Goal: Obtain resource: Download file/media

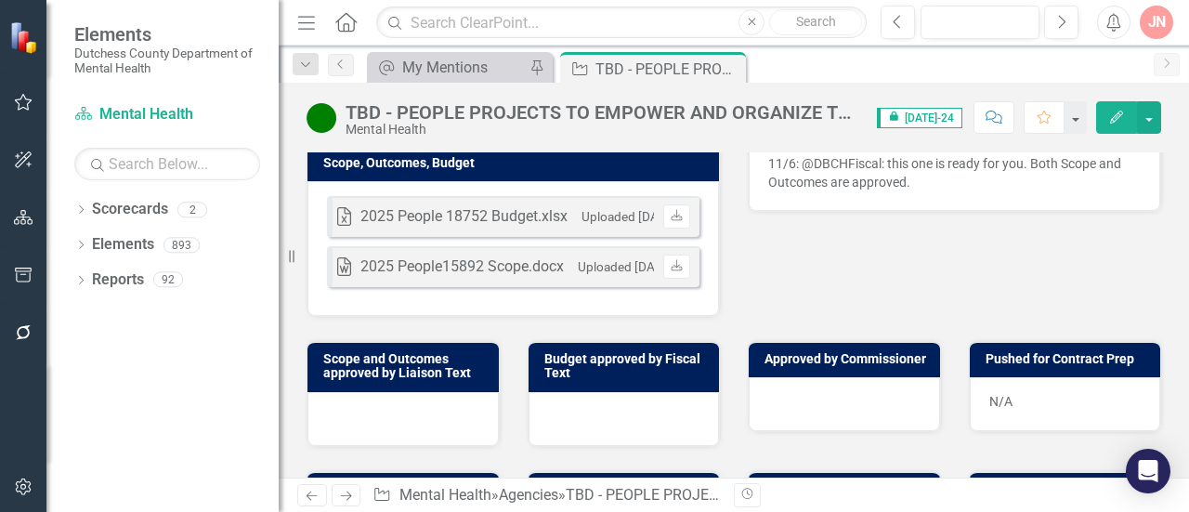
scroll to position [717, 0]
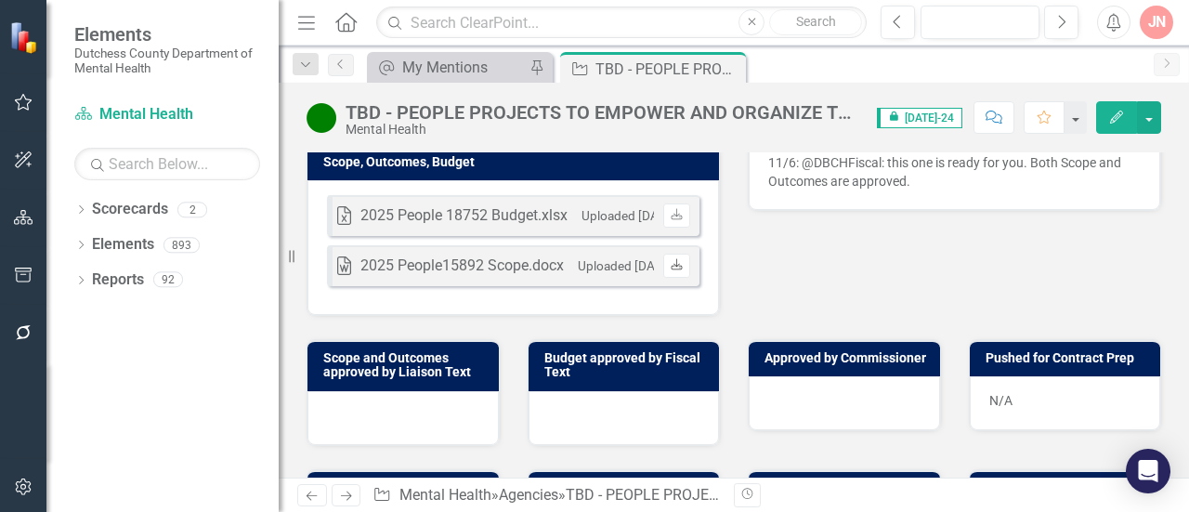
click at [675, 269] on icon at bounding box center [676, 263] width 11 height 11
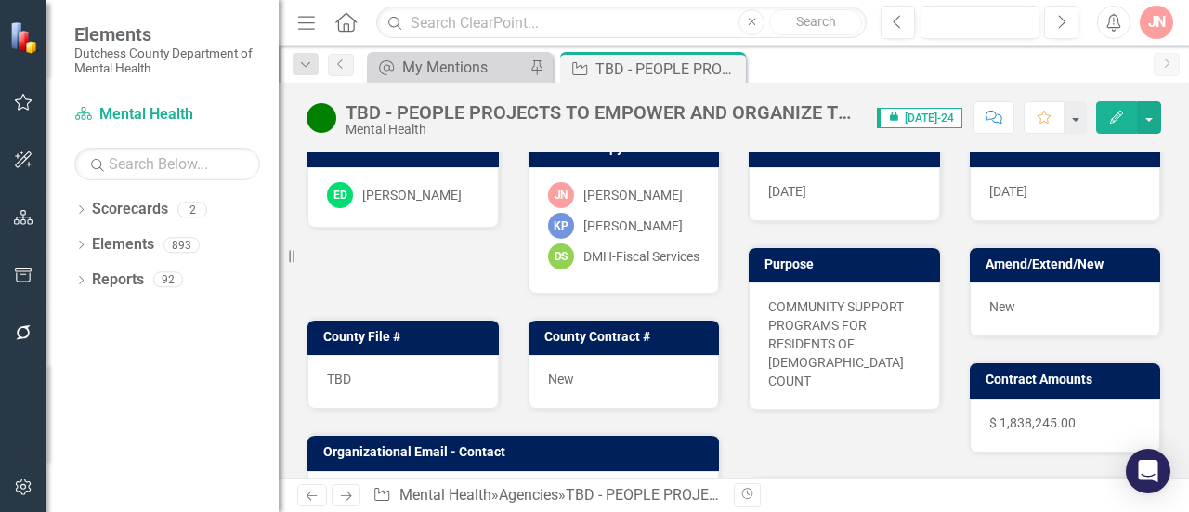
scroll to position [0, 0]
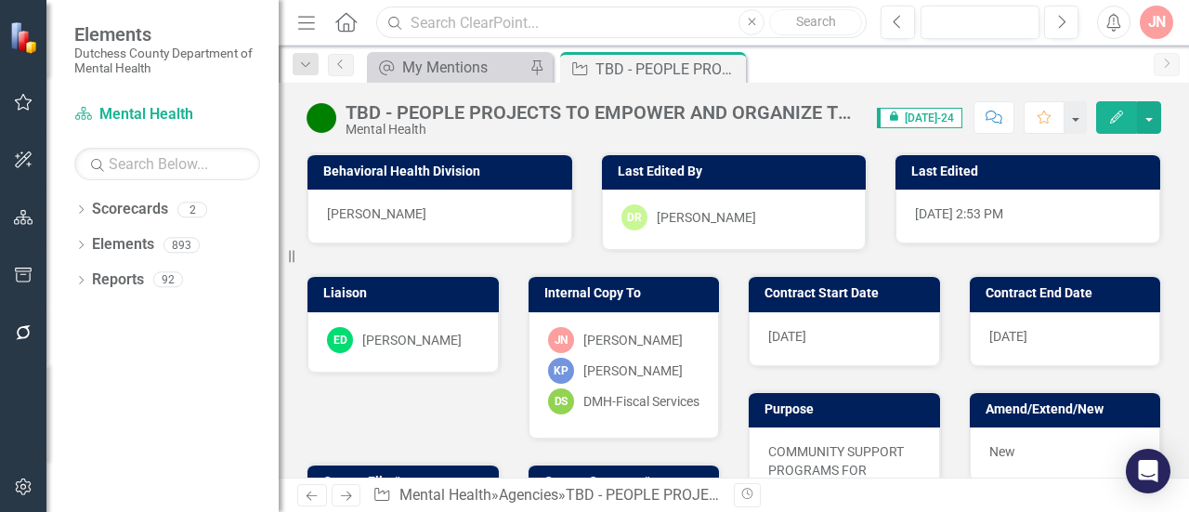
click at [502, 7] on input "text" at bounding box center [621, 23] width 490 height 33
click at [501, 20] on input "text" at bounding box center [621, 23] width 490 height 33
type input "astor"
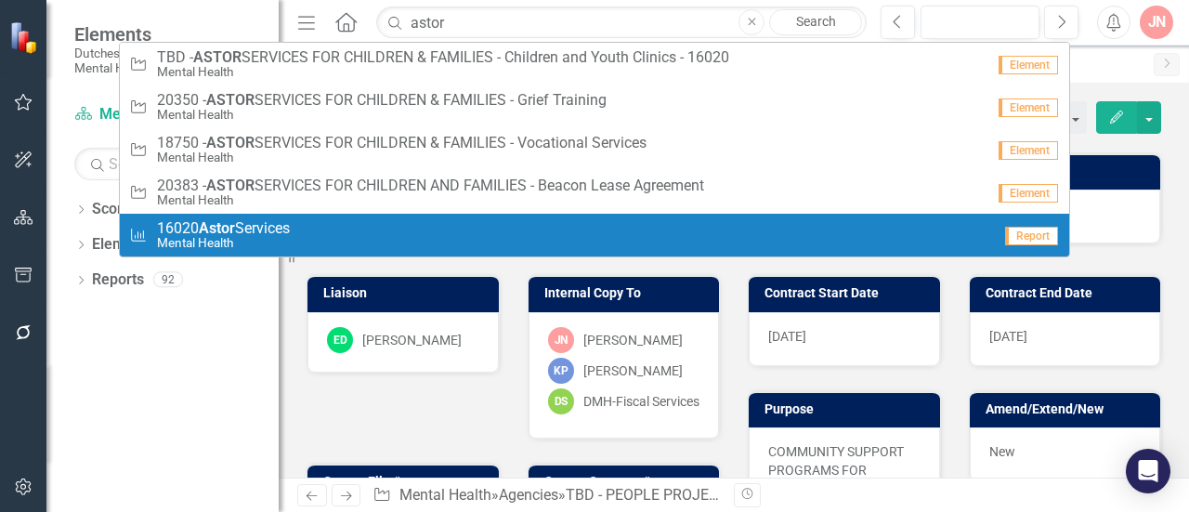
click at [307, 229] on div "Outcome 16020 Astor Services Mental Health" at bounding box center [560, 235] width 862 height 31
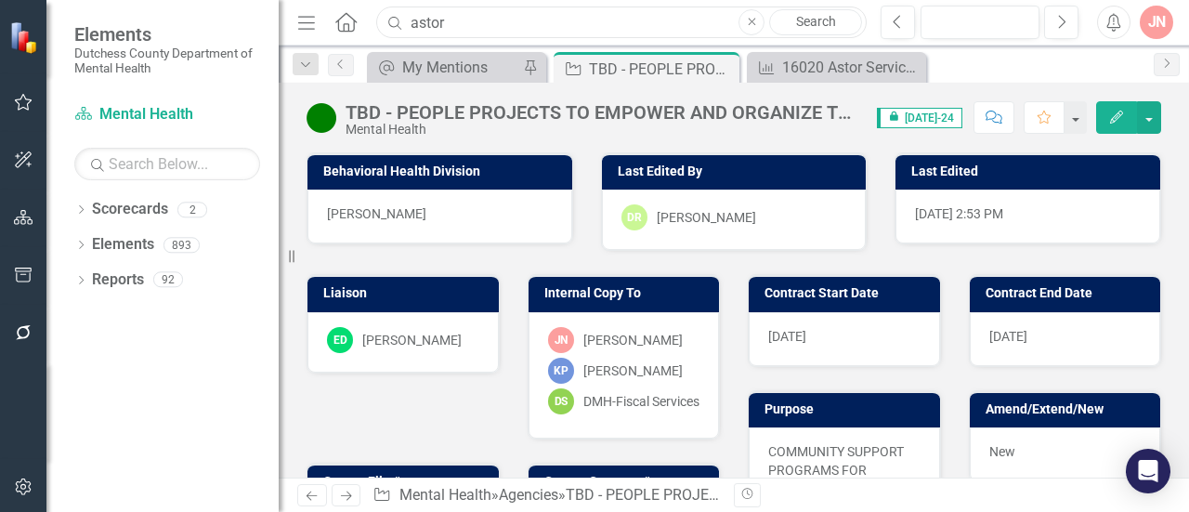
click at [587, 23] on input "astor" at bounding box center [621, 23] width 490 height 33
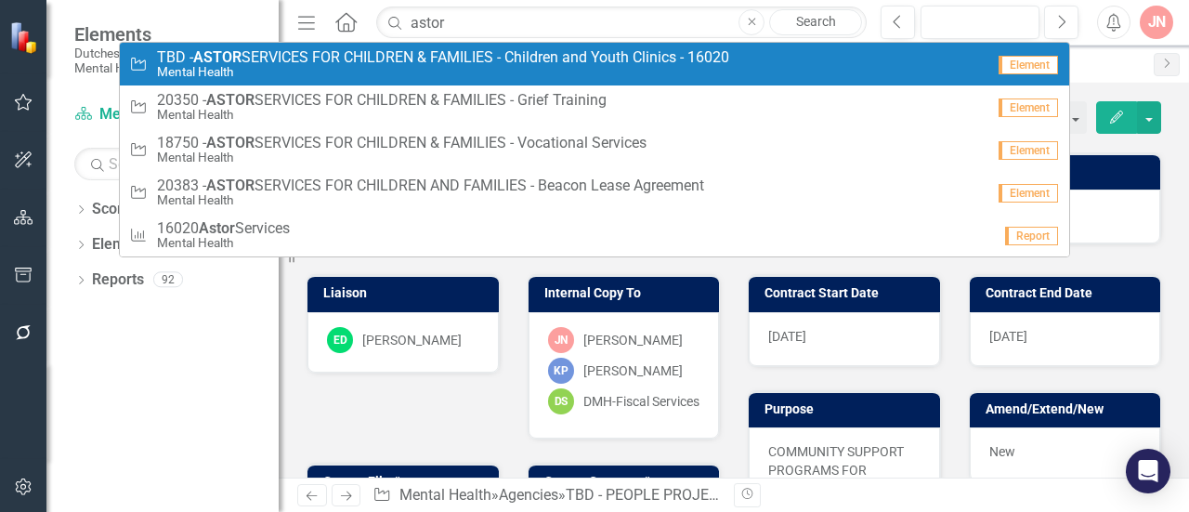
click at [390, 66] on small "Mental Health" at bounding box center [443, 72] width 572 height 14
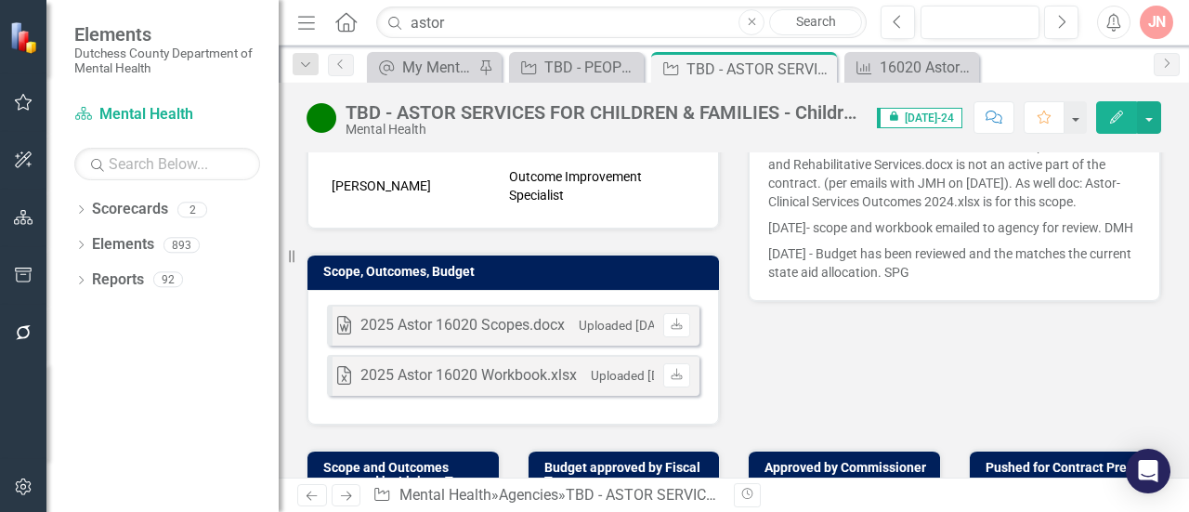
scroll to position [608, 0]
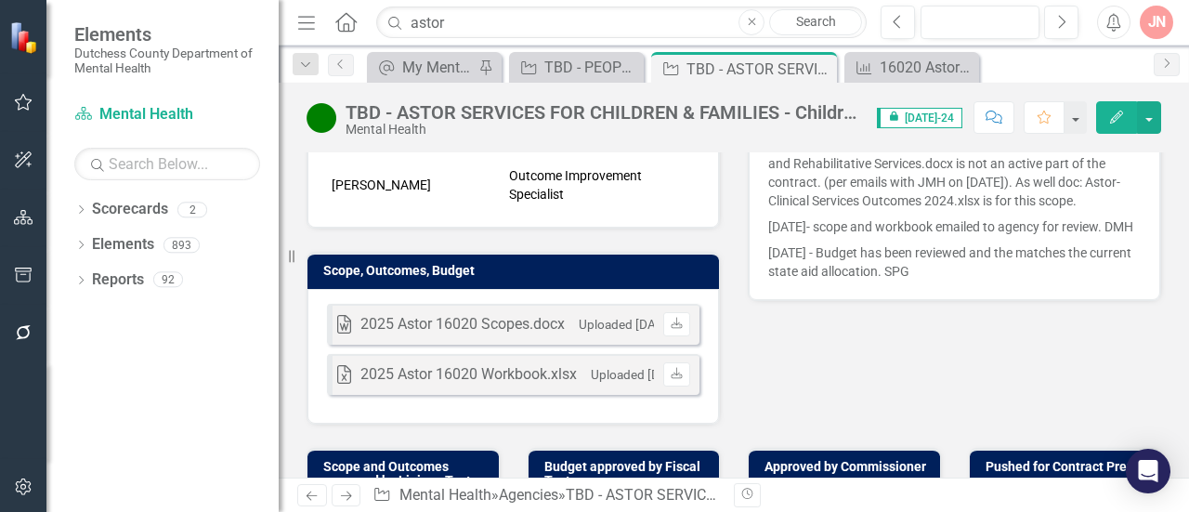
click at [451, 314] on div "2025 Astor 16020 Scopes.docx" at bounding box center [462, 324] width 204 height 21
click at [673, 317] on icon at bounding box center [676, 322] width 11 height 11
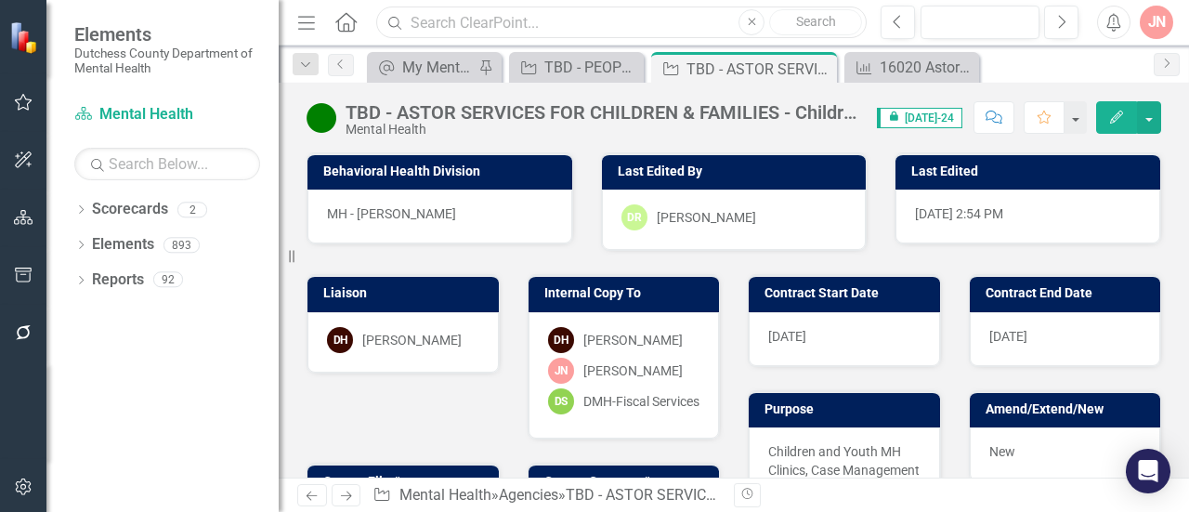
click at [507, 19] on input "text" at bounding box center [621, 23] width 490 height 33
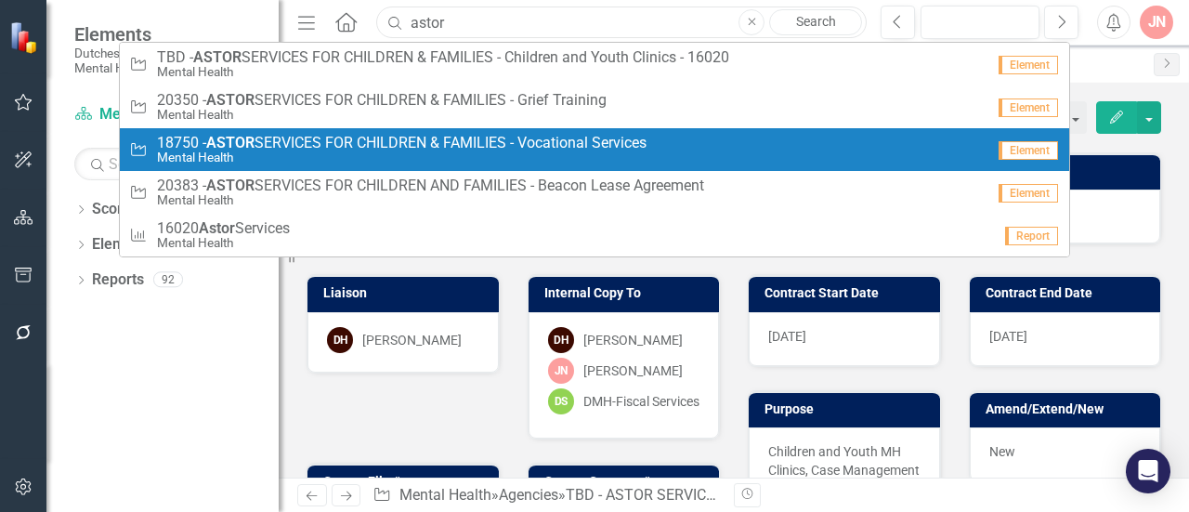
type input "astor"
click at [355, 142] on span "18750 - ASTOR SERVICES FOR CHILDREN & FAMILIES - Vocational Services" at bounding box center [402, 143] width 490 height 17
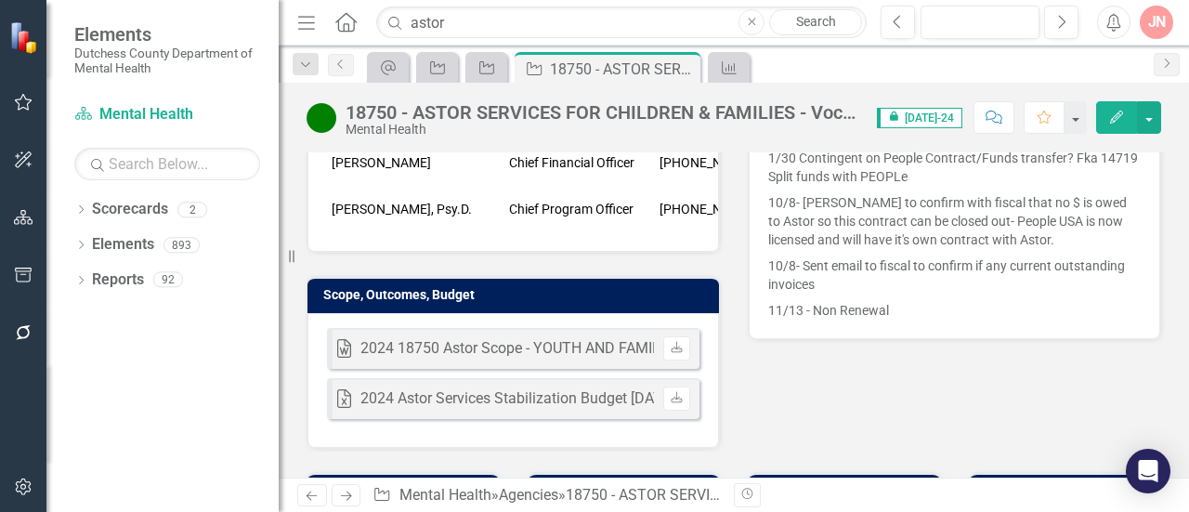
scroll to position [542, 0]
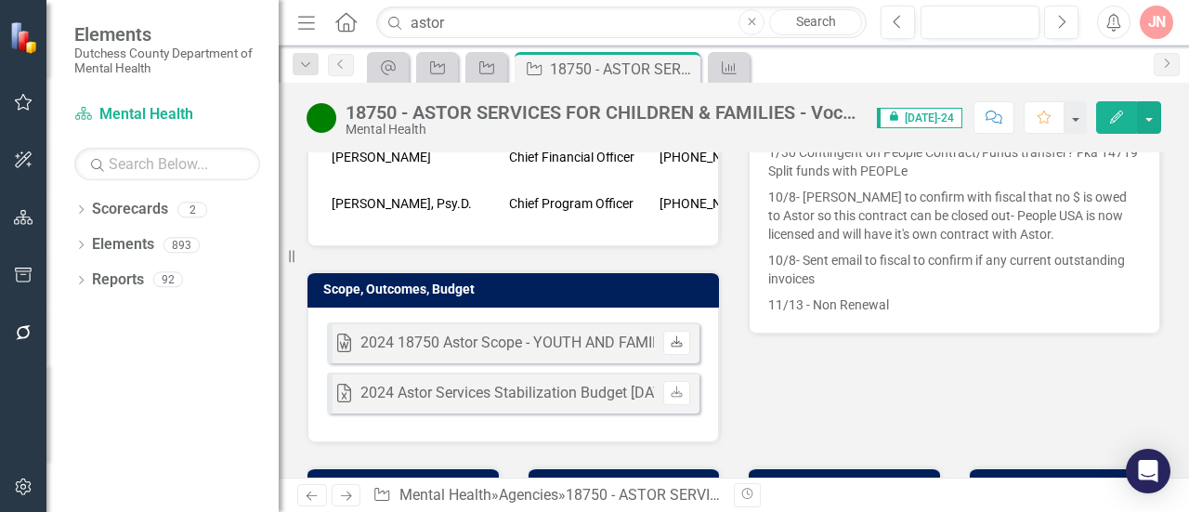
click at [663, 331] on link "Download" at bounding box center [676, 343] width 27 height 24
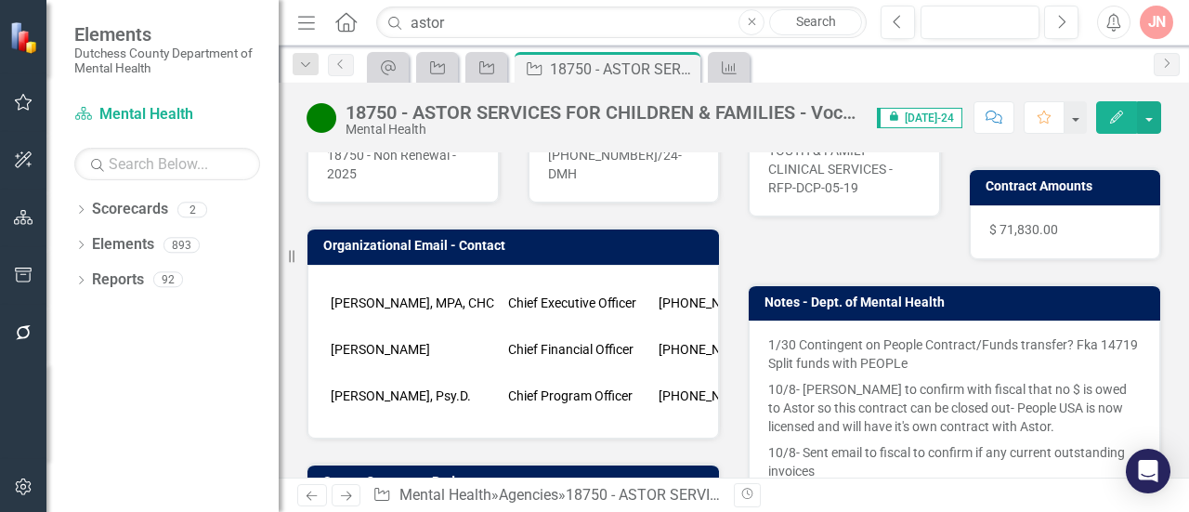
scroll to position [348, 0]
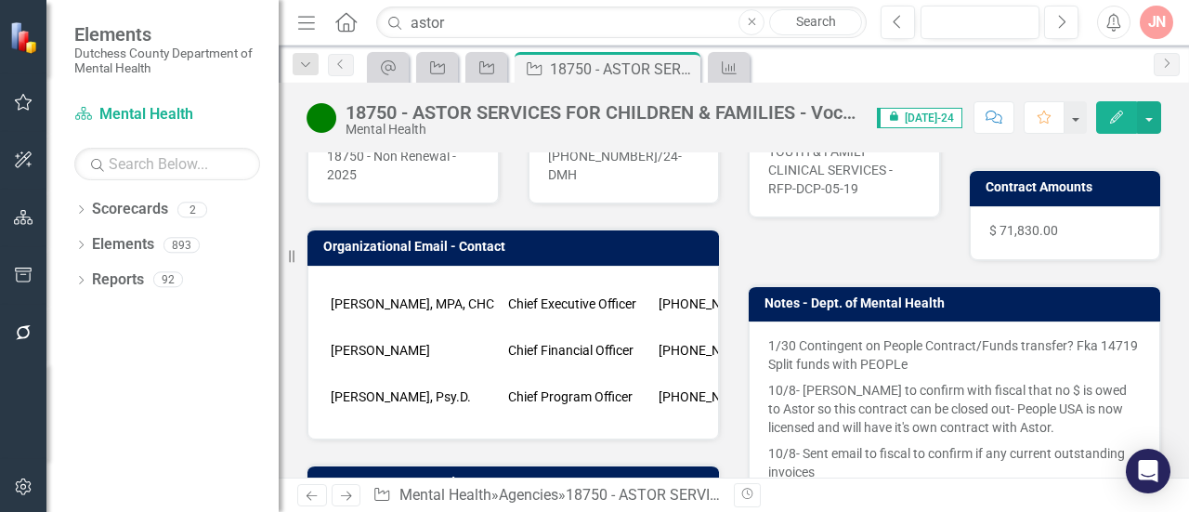
click at [751, 20] on icon "Close" at bounding box center [752, 22] width 8 height 11
click at [646, 25] on input "text" at bounding box center [621, 23] width 490 height 33
type input "eccsi"
click at [451, 20] on input "eccsi" at bounding box center [621, 23] width 490 height 33
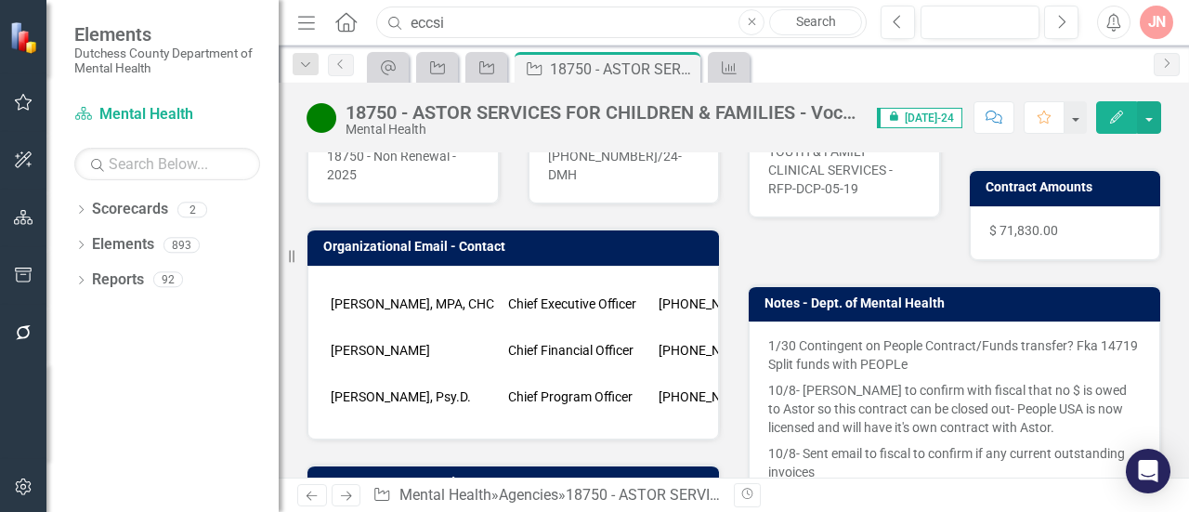
click at [451, 20] on input "eccsi" at bounding box center [621, 23] width 490 height 33
type input "2"
type input "16020"
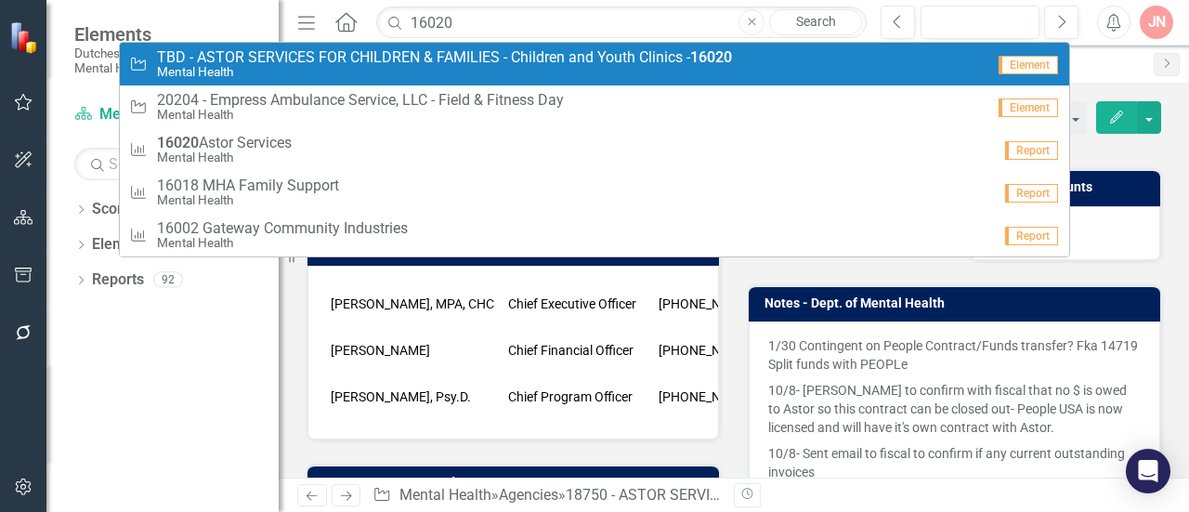
click at [438, 58] on span "TBD - ASTOR SERVICES FOR CHILDREN & FAMILIES - Children and Youth Clinics - 160…" at bounding box center [444, 57] width 575 height 17
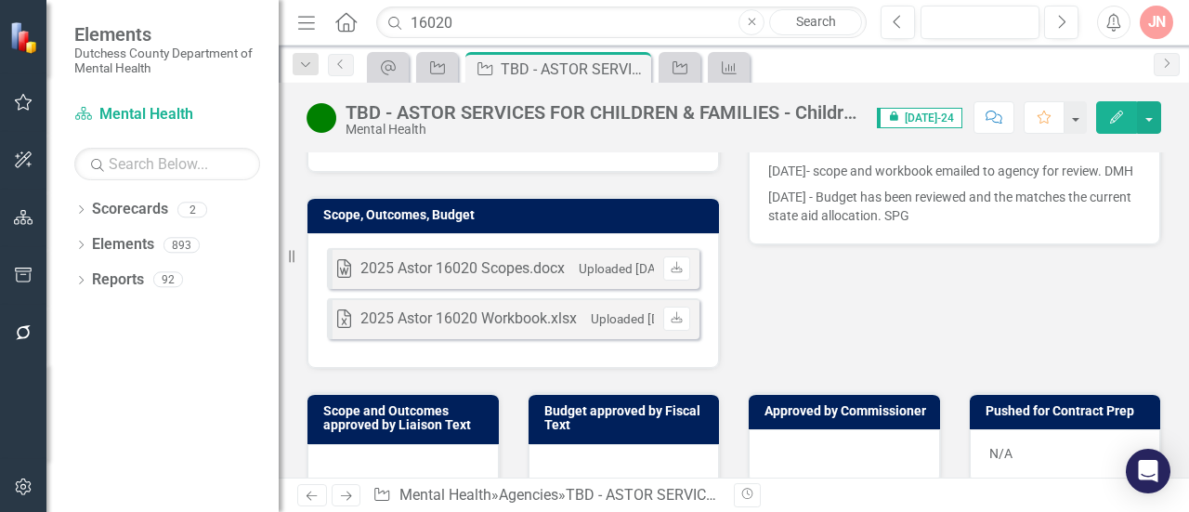
scroll to position [666, 0]
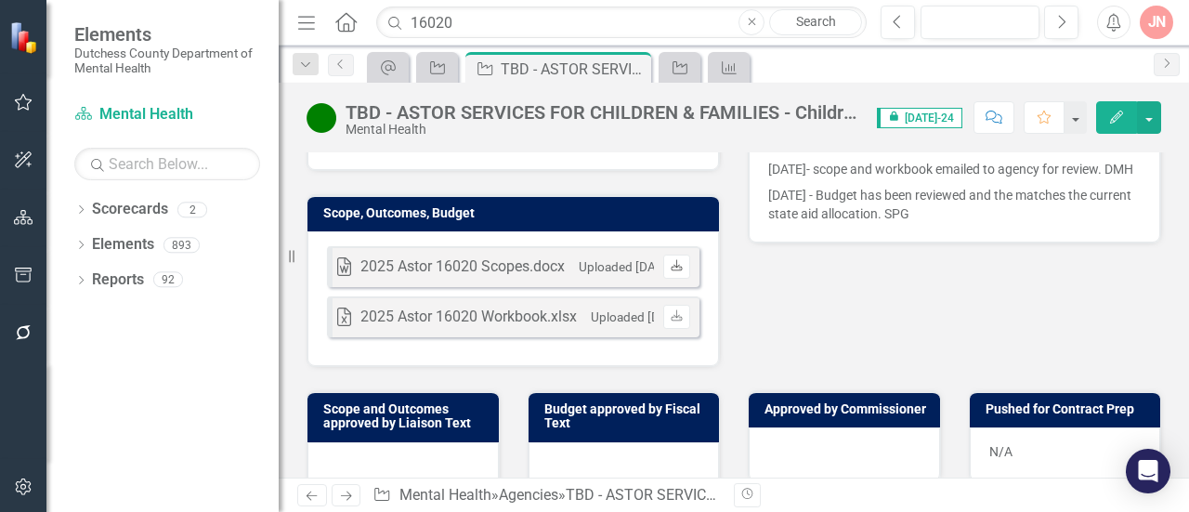
click at [671, 261] on icon "Download" at bounding box center [677, 266] width 14 height 11
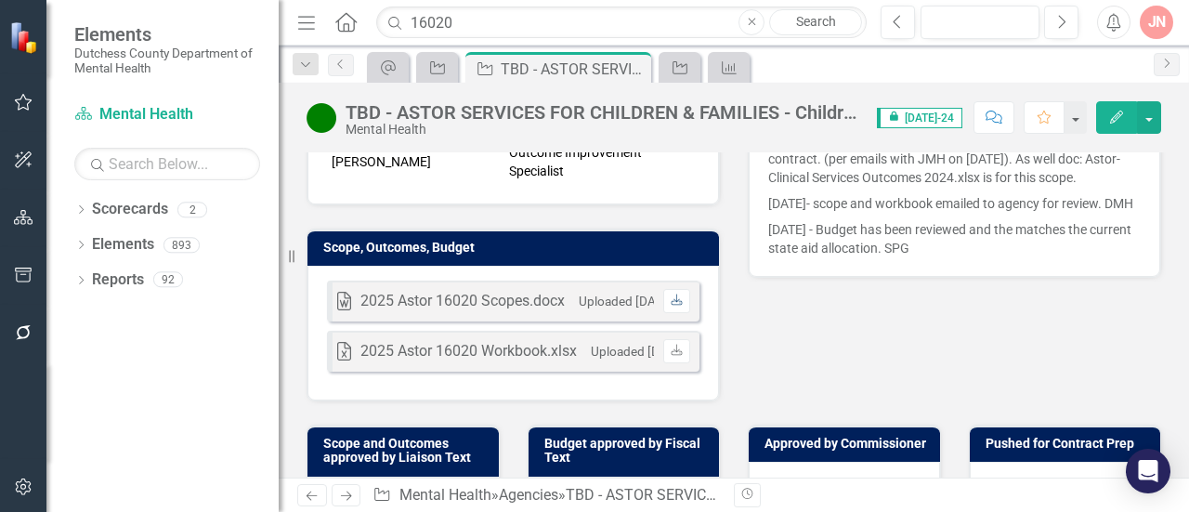
scroll to position [624, 0]
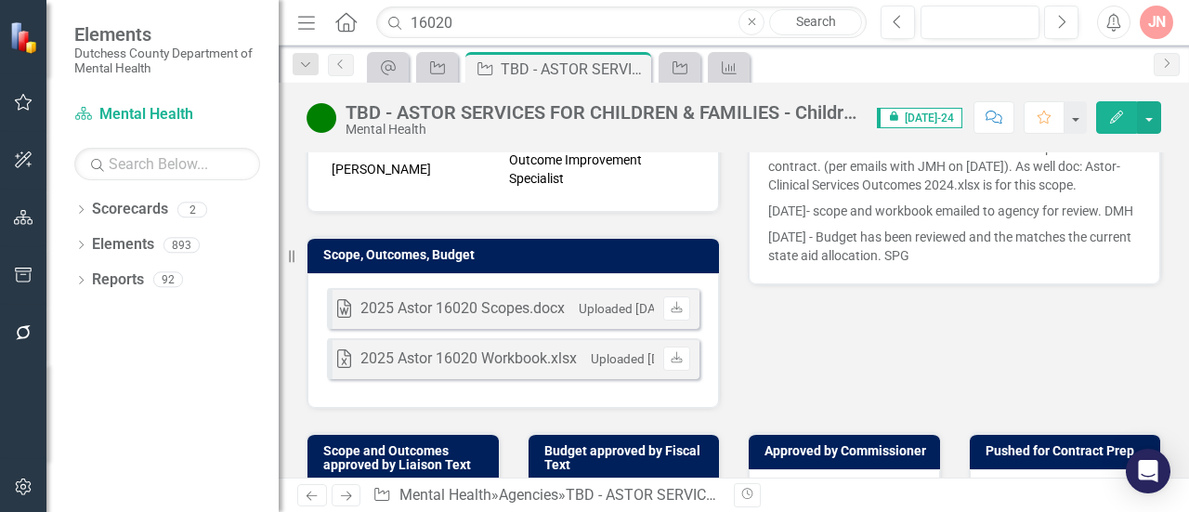
click at [583, 301] on small "Uploaded [DATE] 12:18 PM" at bounding box center [655, 308] width 152 height 15
click at [671, 301] on icon at bounding box center [676, 306] width 11 height 11
